Goal: Task Accomplishment & Management: Manage account settings

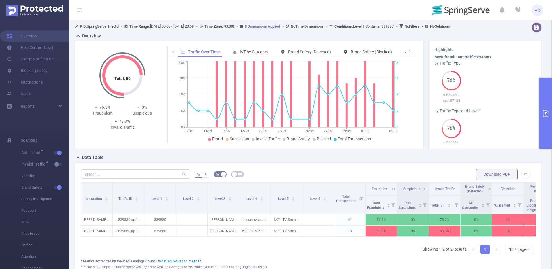
scroll to position [3, 0]
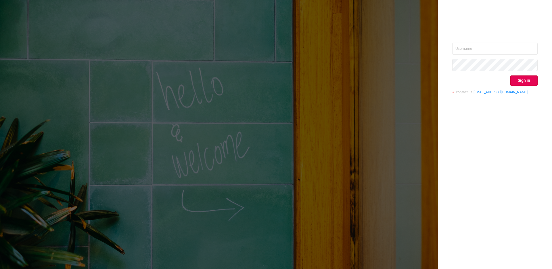
click at [496, 56] on div "Sign in contact us info@protected.media" at bounding box center [494, 71] width 85 height 56
click at [492, 51] on input "text" at bounding box center [494, 49] width 85 height 12
type input "ashley@protected.media"
click at [538, 87] on div "ashley@protected.media Sign in contact us info@protected.media" at bounding box center [495, 134] width 114 height 269
click at [535, 86] on div "ashley@protected.media Sign in contact us info@protected.media" at bounding box center [494, 71] width 85 height 56
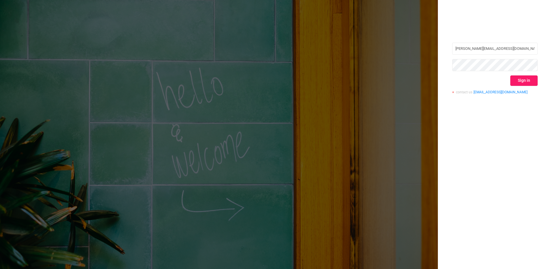
click at [534, 84] on button "Sign in" at bounding box center [523, 80] width 27 height 10
